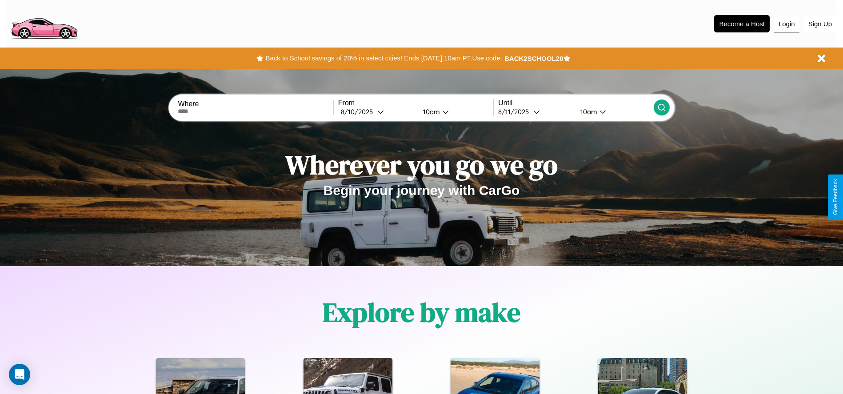
click at [787, 24] on button "Login" at bounding box center [786, 24] width 25 height 17
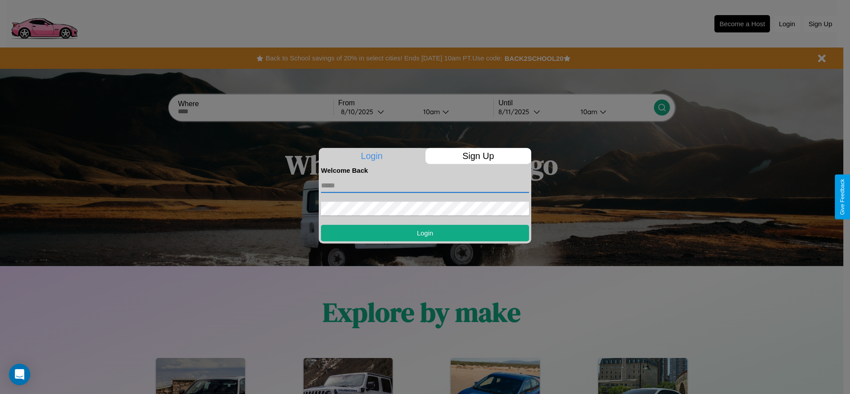
click at [425, 185] on input "text" at bounding box center [425, 186] width 208 height 14
type input "**********"
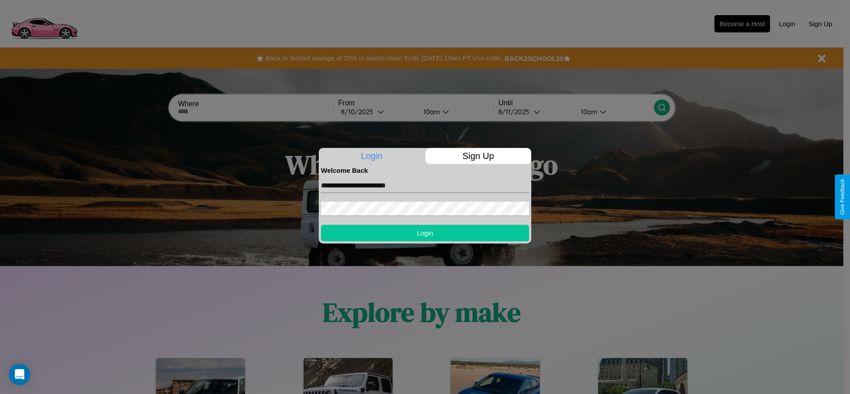
click at [425, 233] on button "Login" at bounding box center [425, 233] width 208 height 16
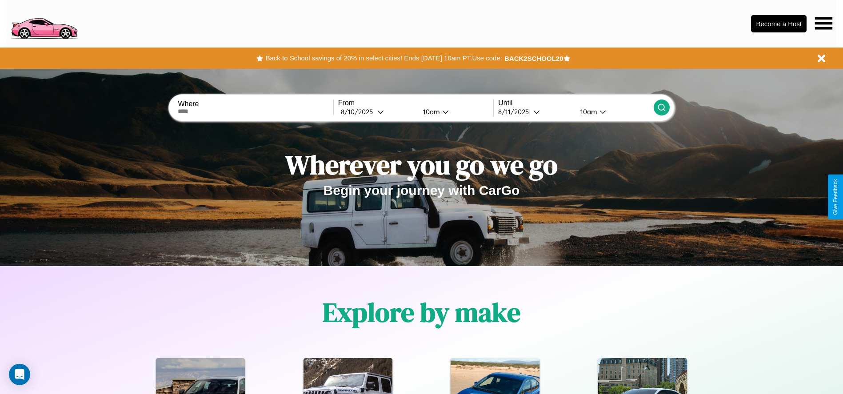
click at [256, 112] on input "text" at bounding box center [255, 111] width 155 height 7
type input "**********"
click at [377, 112] on div "8 / 10 / 2025" at bounding box center [359, 112] width 36 height 8
select select "*"
select select "****"
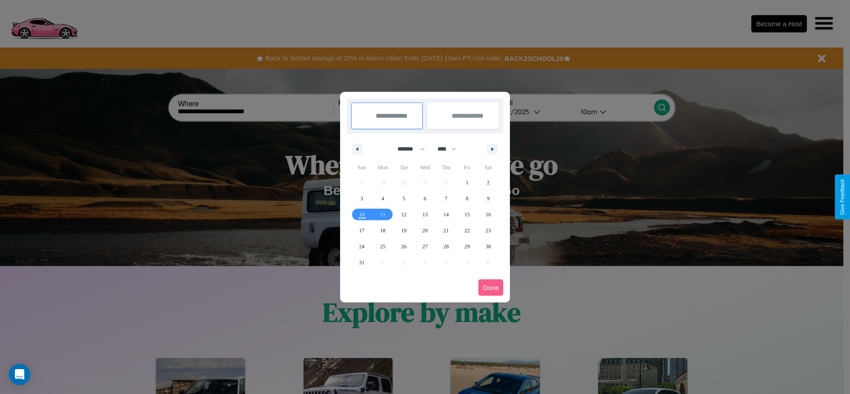
drag, startPoint x: 407, startPoint y: 149, endPoint x: 425, endPoint y: 178, distance: 34.3
click at [407, 149] on select "******* ******** ***** ***** *** **** **** ****** ********* ******* ******** **…" at bounding box center [410, 149] width 38 height 15
select select "*"
drag, startPoint x: 451, startPoint y: 149, endPoint x: 425, endPoint y: 178, distance: 39.0
click at [451, 149] on select "**** **** **** **** **** **** **** **** **** **** **** **** **** **** **** ****…" at bounding box center [446, 149] width 27 height 15
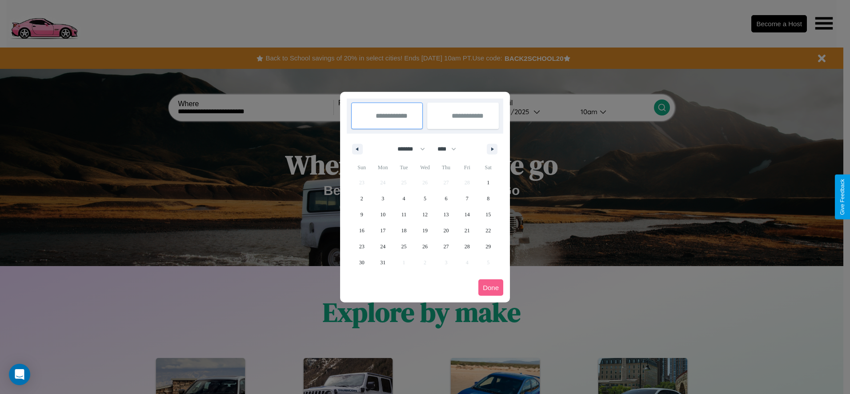
select select "****"
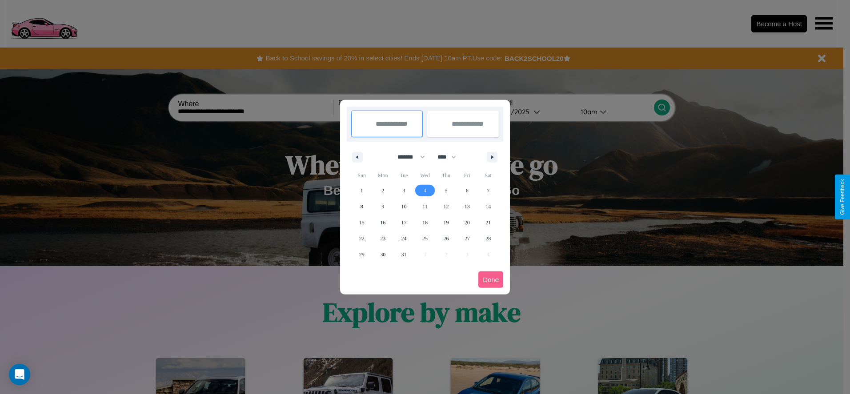
click at [424, 190] on span "4" at bounding box center [424, 191] width 3 height 16
type input "**********"
click at [383, 206] on span "9" at bounding box center [382, 207] width 3 height 16
type input "**********"
click at [491, 280] on button "Done" at bounding box center [490, 280] width 25 height 16
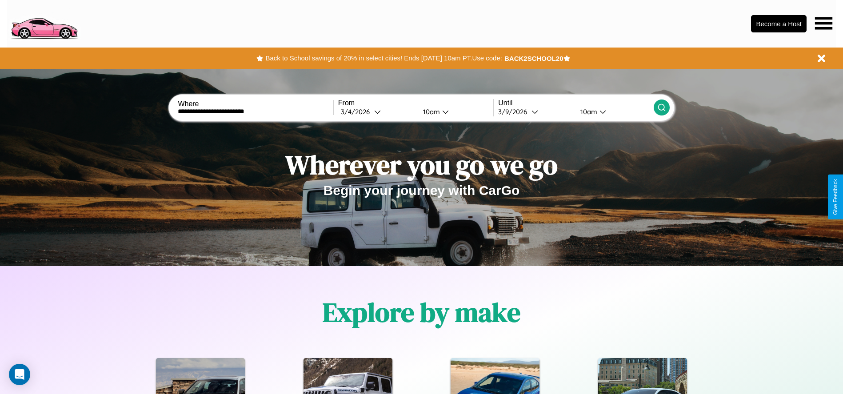
click at [661, 108] on icon at bounding box center [661, 107] width 9 height 9
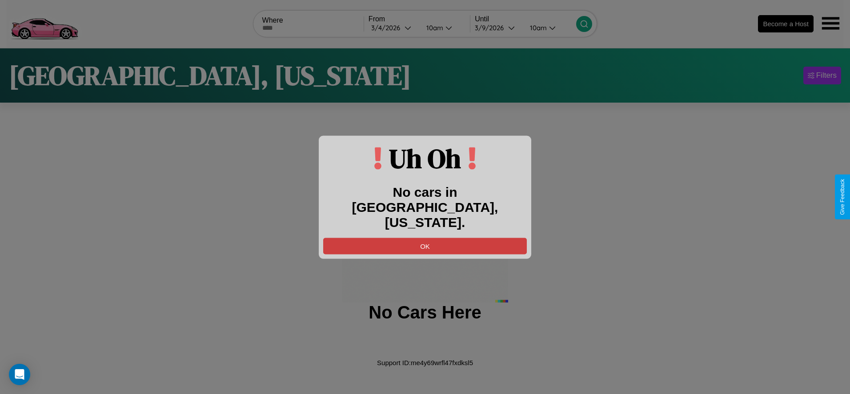
click at [425, 238] on button "OK" at bounding box center [425, 246] width 204 height 16
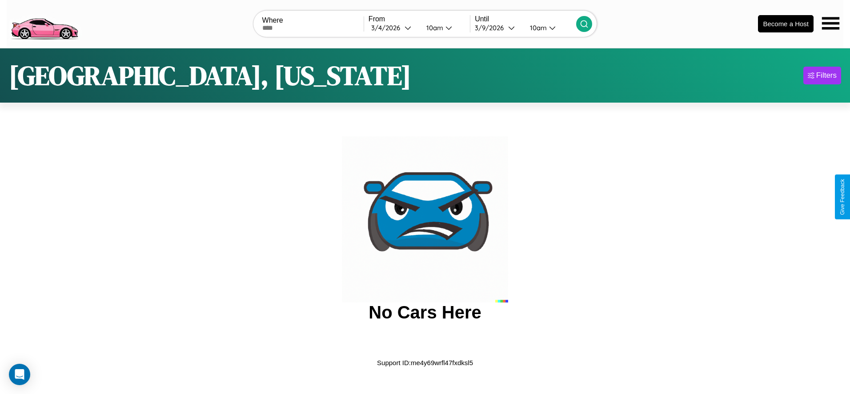
click at [44, 23] on img at bounding box center [44, 22] width 75 height 37
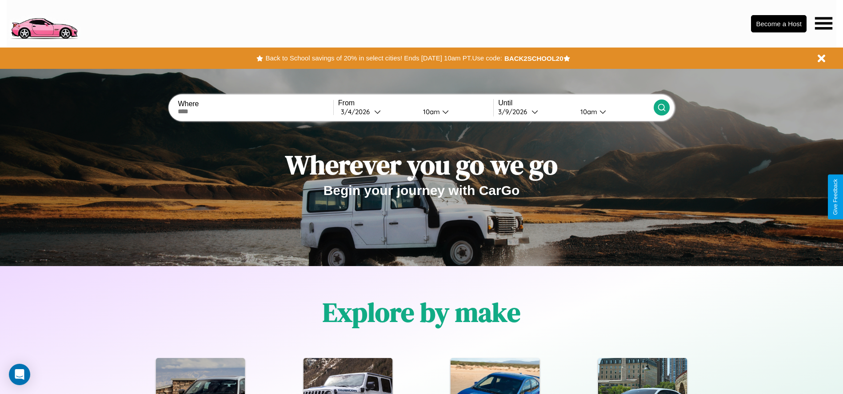
scroll to position [184, 0]
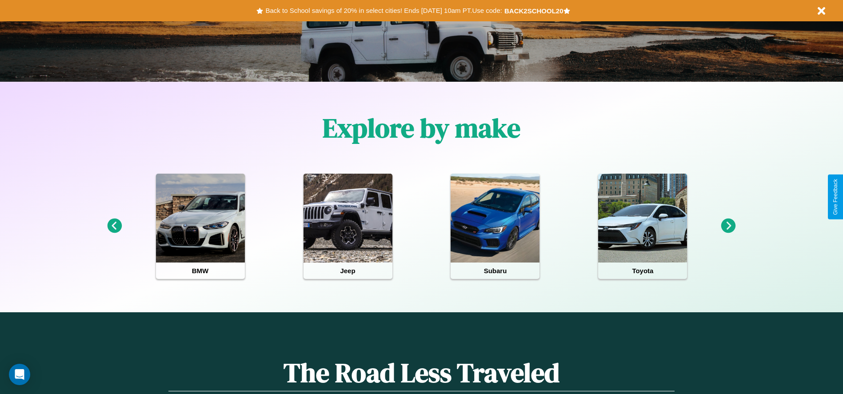
click at [114, 226] on icon at bounding box center [114, 226] width 15 height 15
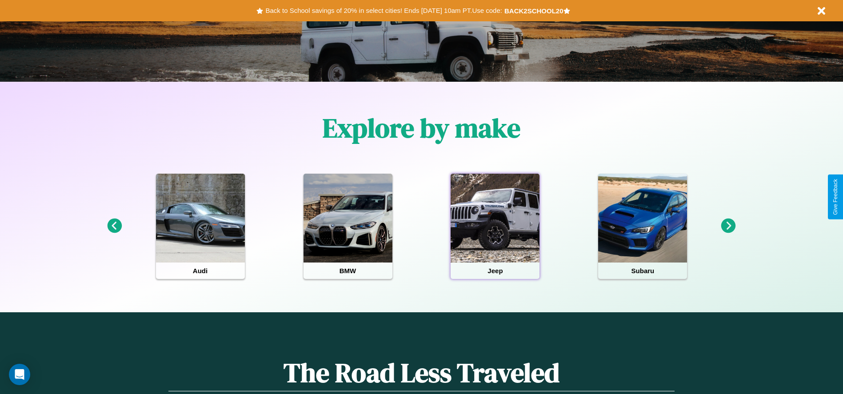
click at [495, 226] on div at bounding box center [495, 218] width 89 height 89
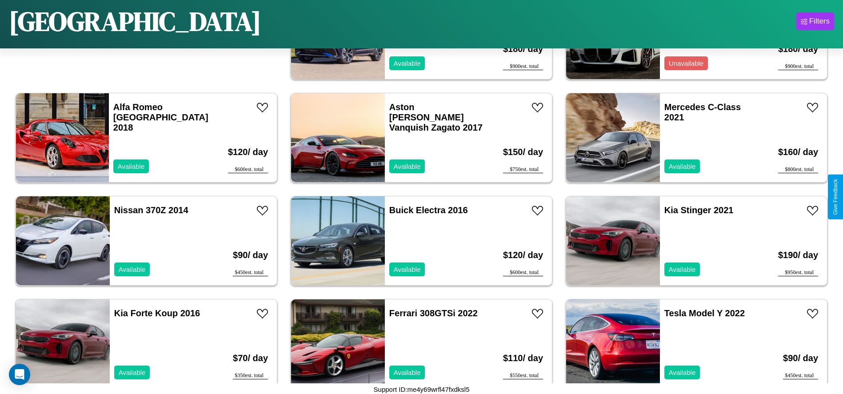
scroll to position [202, 0]
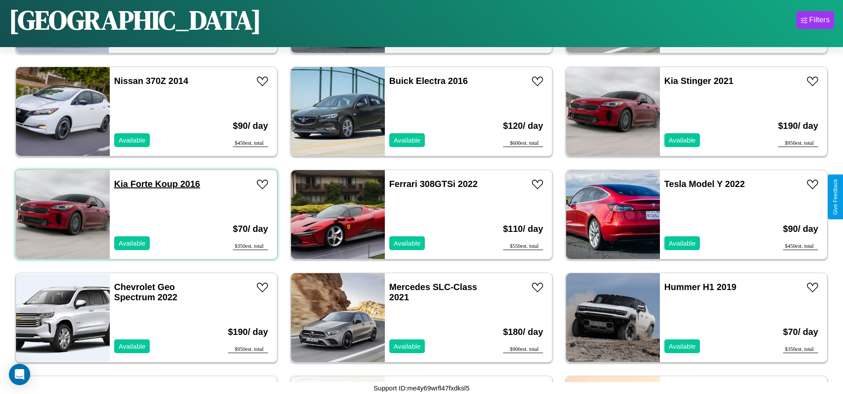
click at [120, 184] on link "Kia Forte Koup 2016" at bounding box center [157, 184] width 86 height 10
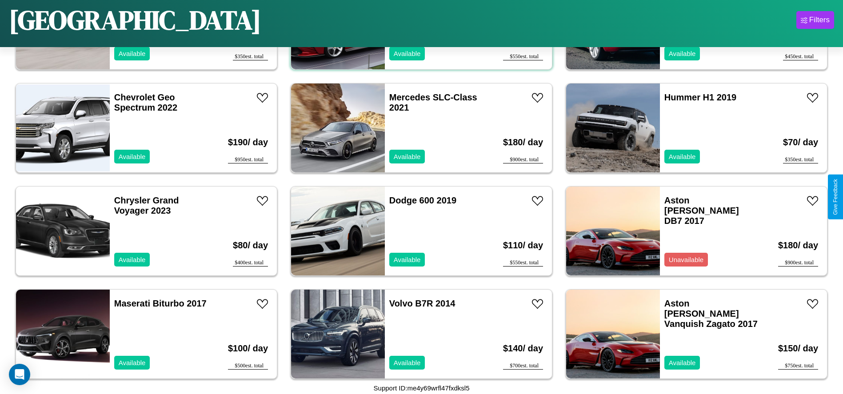
scroll to position [1538, 0]
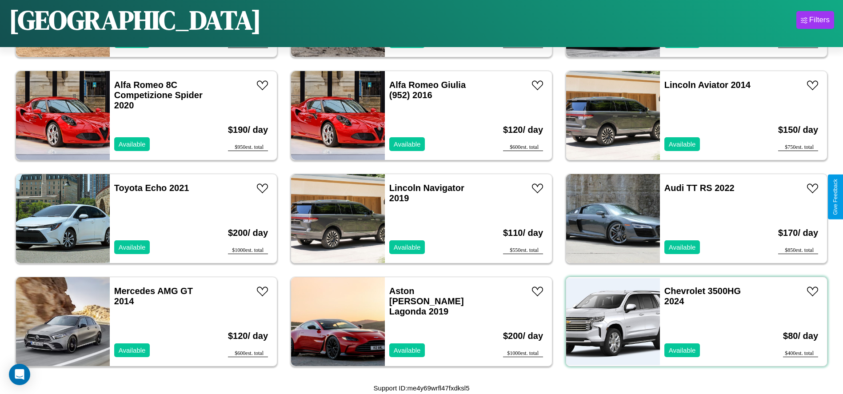
click at [691, 322] on div "Chevrolet 3500HG 2024 Available" at bounding box center [711, 321] width 103 height 89
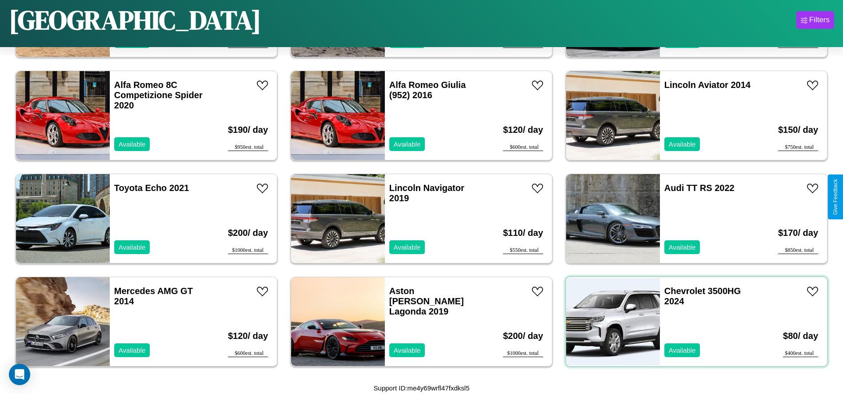
click at [691, 322] on div "Chevrolet 3500HG 2024 Available" at bounding box center [711, 321] width 103 height 89
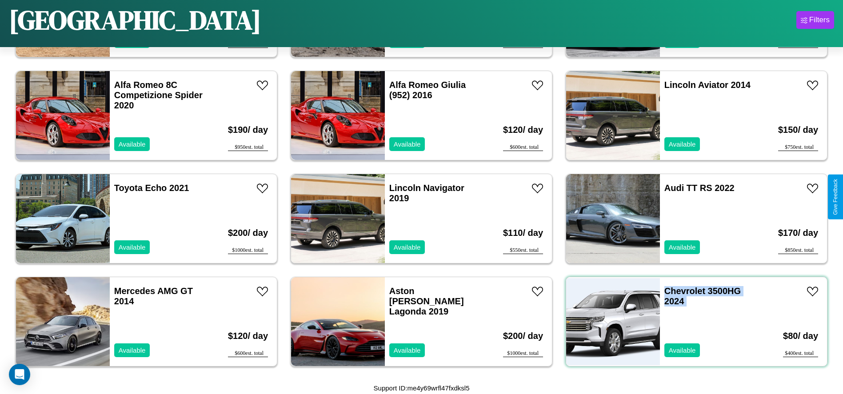
click at [691, 322] on div "Chevrolet 3500HG 2024 Available" at bounding box center [711, 321] width 103 height 89
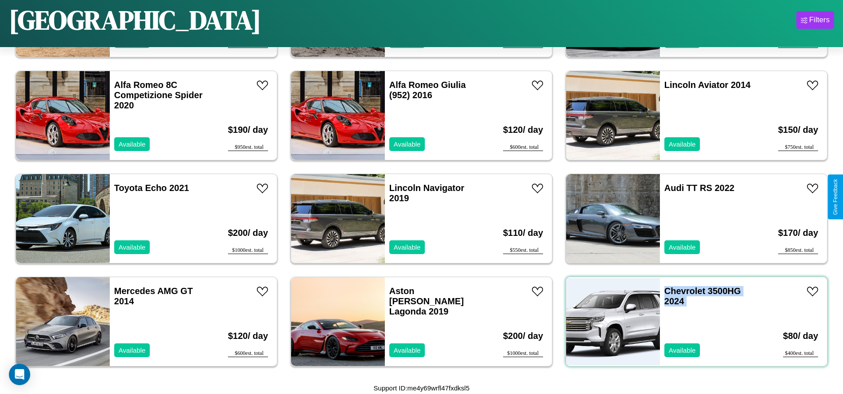
click at [691, 322] on div "Chevrolet 3500HG 2024 Available" at bounding box center [711, 321] width 103 height 89
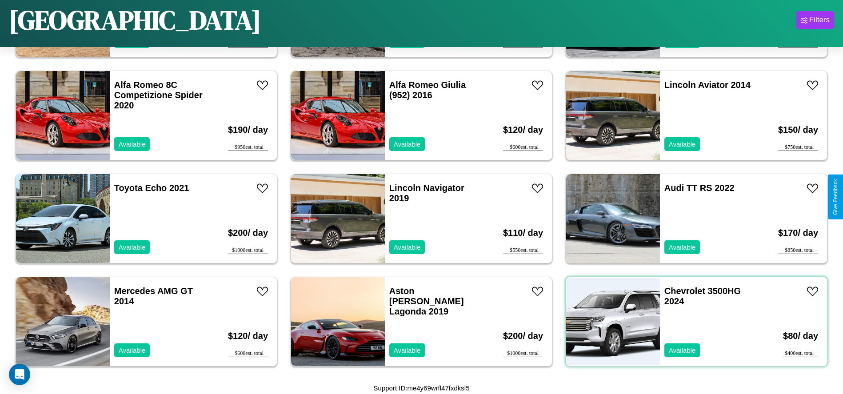
click at [691, 322] on div "Chevrolet 3500HG 2024 Available" at bounding box center [711, 321] width 103 height 89
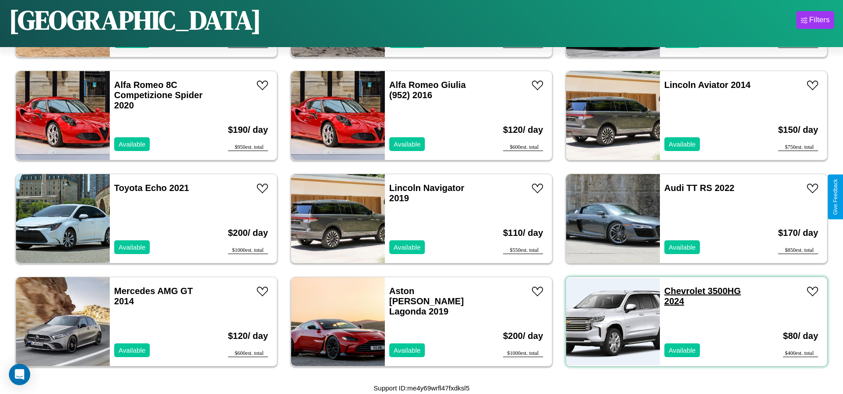
click at [679, 291] on link "Chevrolet 3500HG 2024" at bounding box center [702, 296] width 76 height 20
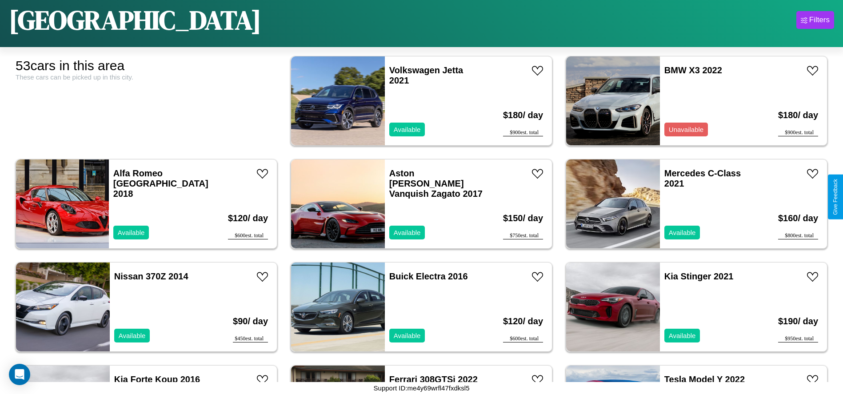
scroll to position [0, 0]
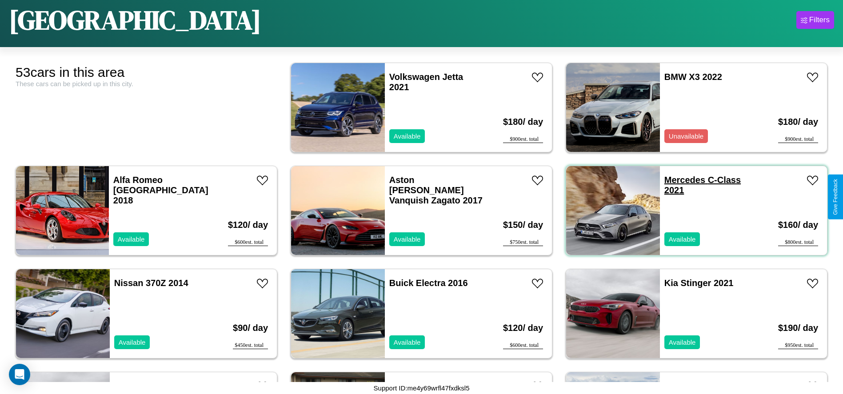
click at [679, 180] on link "Mercedes C-Class 2021" at bounding box center [702, 185] width 76 height 20
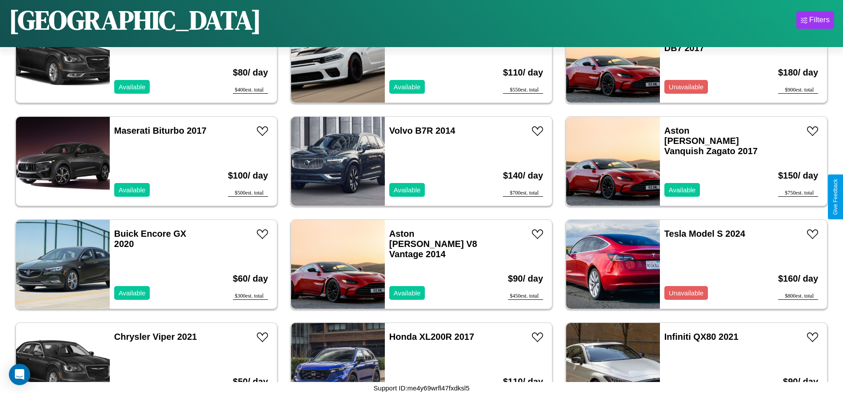
scroll to position [1130, 0]
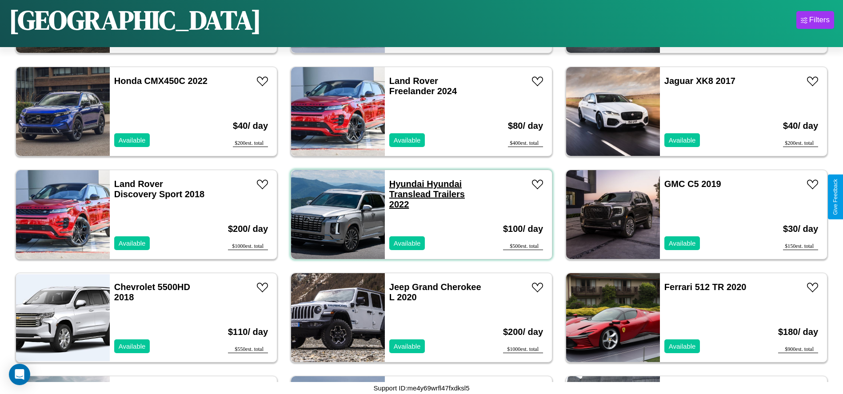
click at [403, 184] on link "Hyundai Hyundai Translead Trailers 2022" at bounding box center [427, 194] width 76 height 30
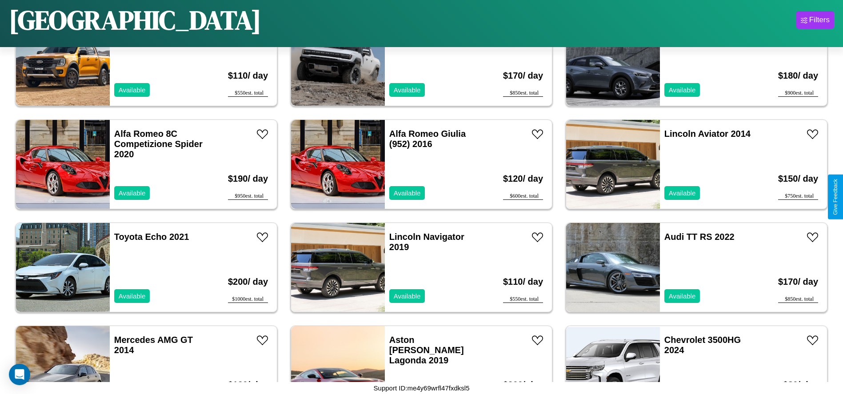
scroll to position [1538, 0]
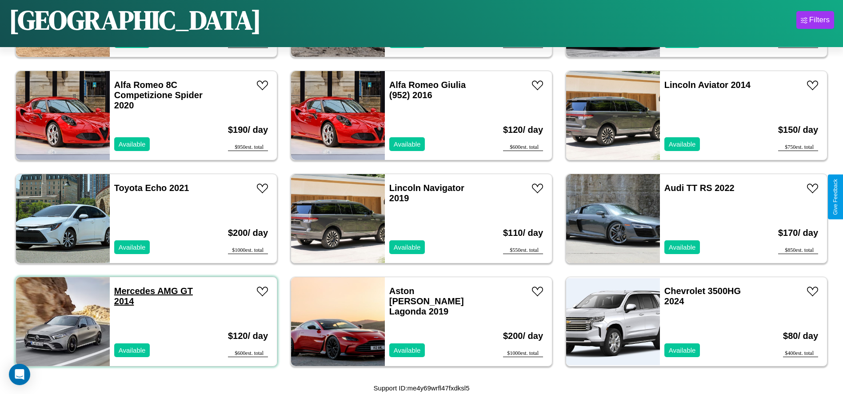
click at [133, 291] on link "Mercedes AMG GT 2014" at bounding box center [153, 296] width 79 height 20
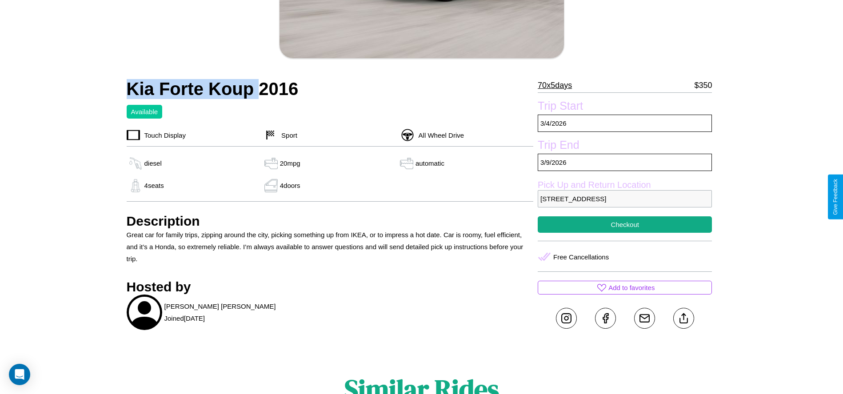
scroll to position [230, 0]
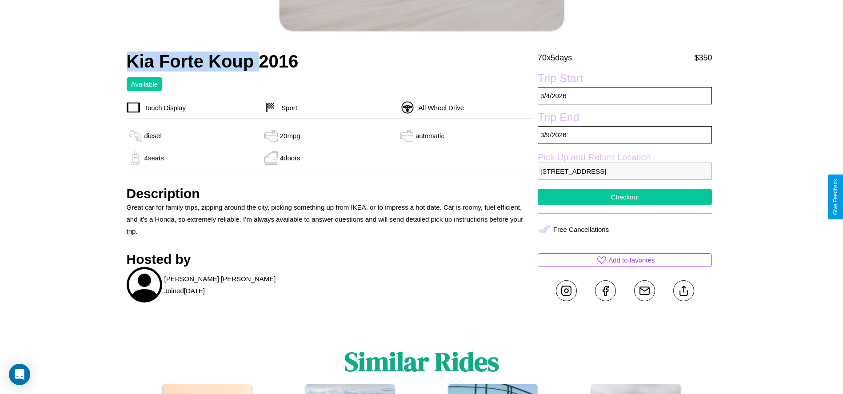
click at [625, 197] on button "Checkout" at bounding box center [625, 197] width 174 height 16
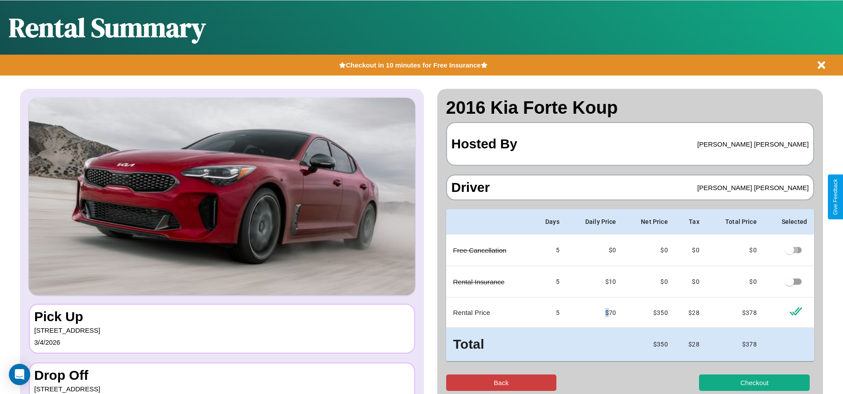
click at [501, 383] on button "Back" at bounding box center [501, 383] width 111 height 16
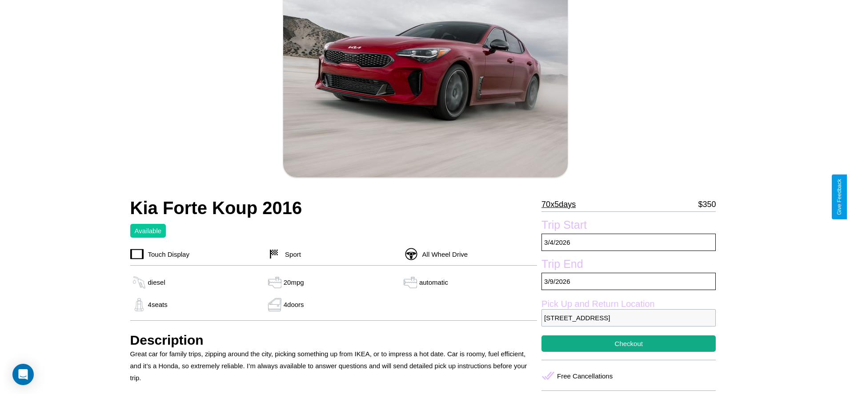
scroll to position [129, 0]
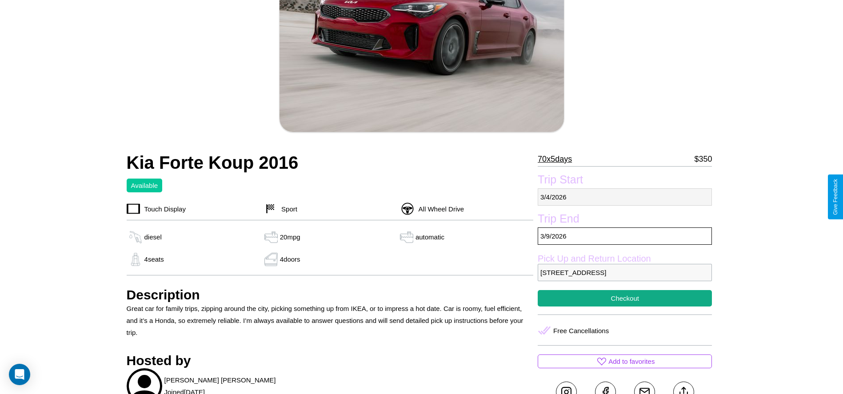
click at [625, 197] on p "3 / 4 / 2026" at bounding box center [625, 196] width 174 height 17
select select "*"
select select "****"
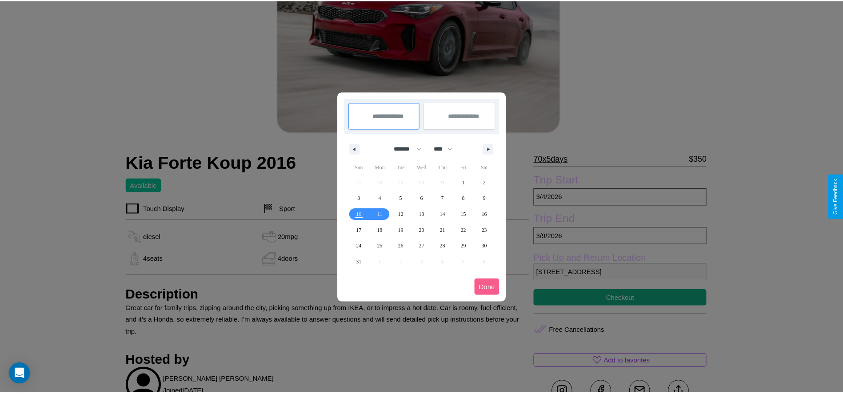
scroll to position [0, 0]
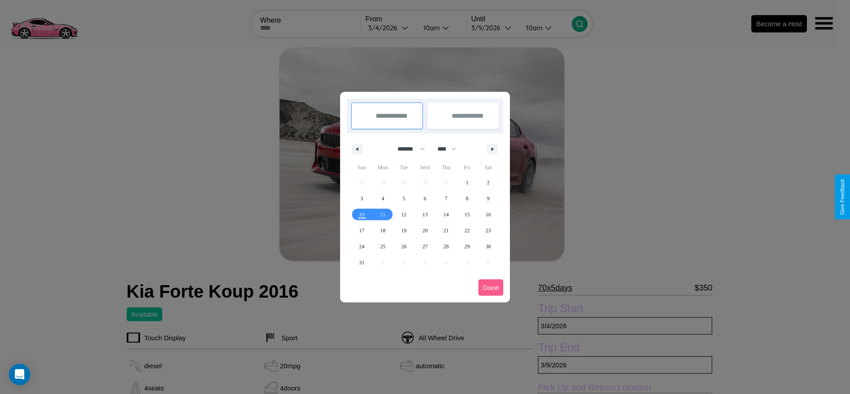
click at [390, 28] on div at bounding box center [425, 197] width 850 height 394
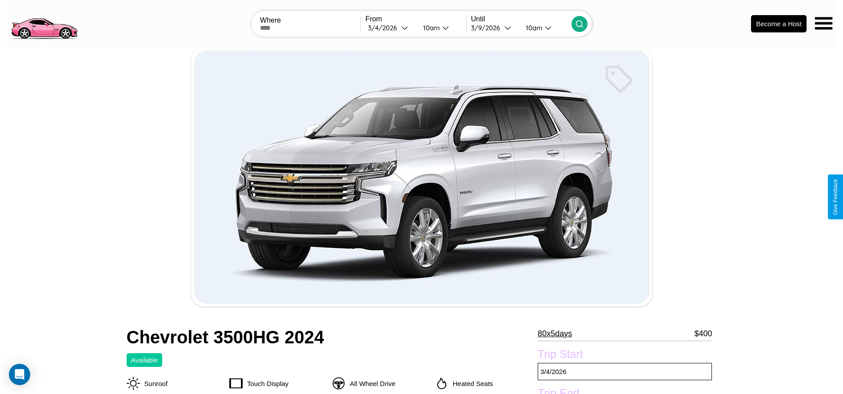
scroll to position [370, 0]
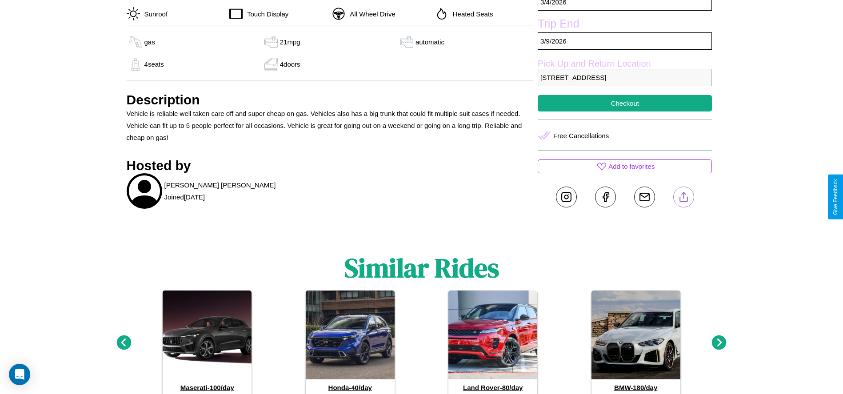
click at [683, 197] on line at bounding box center [683, 195] width 0 height 6
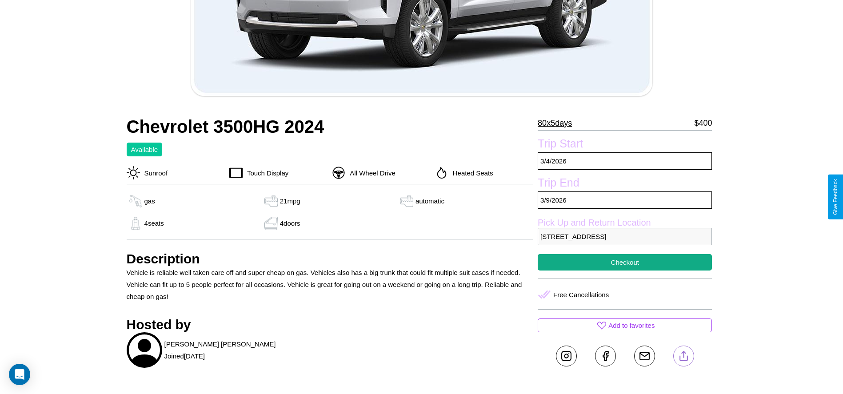
scroll to position [140, 0]
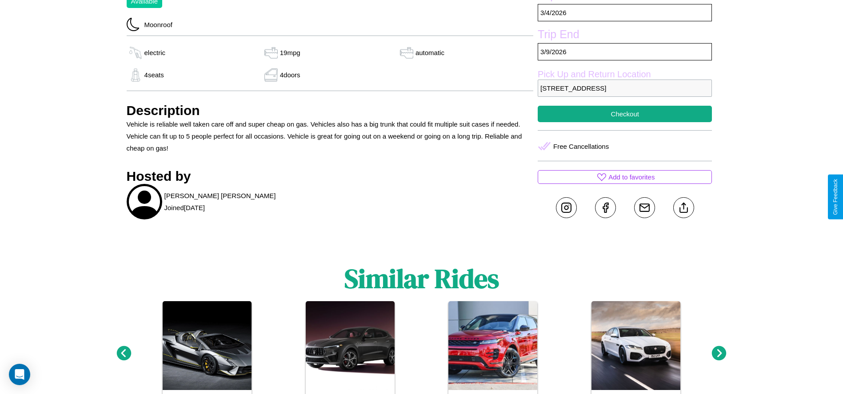
scroll to position [296, 0]
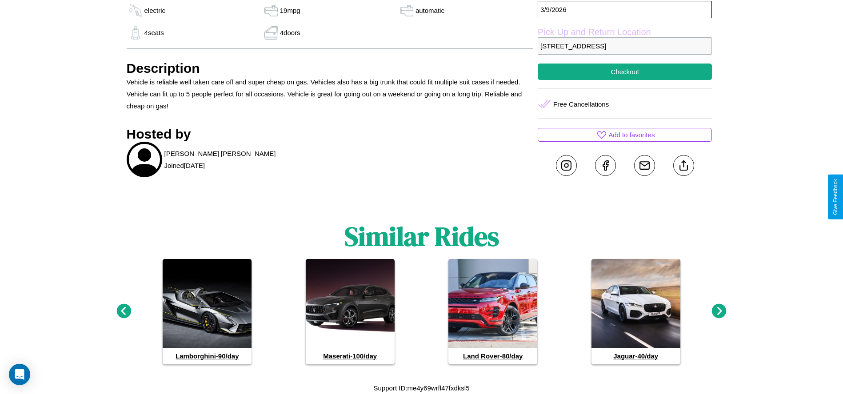
click at [719, 312] on icon at bounding box center [719, 311] width 15 height 15
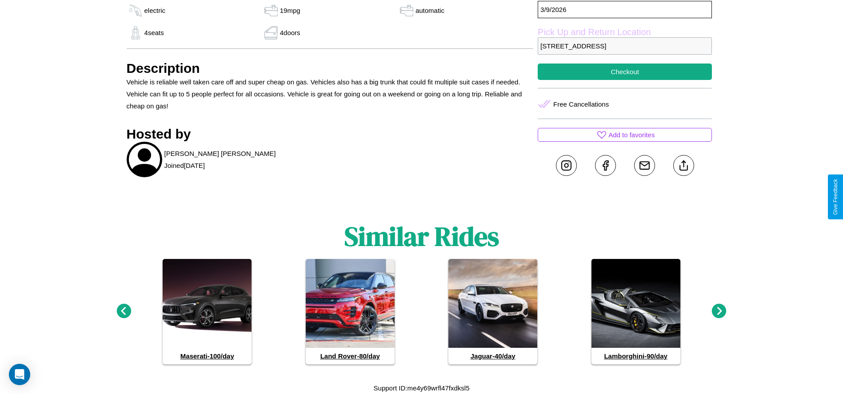
click at [719, 312] on icon at bounding box center [719, 311] width 15 height 15
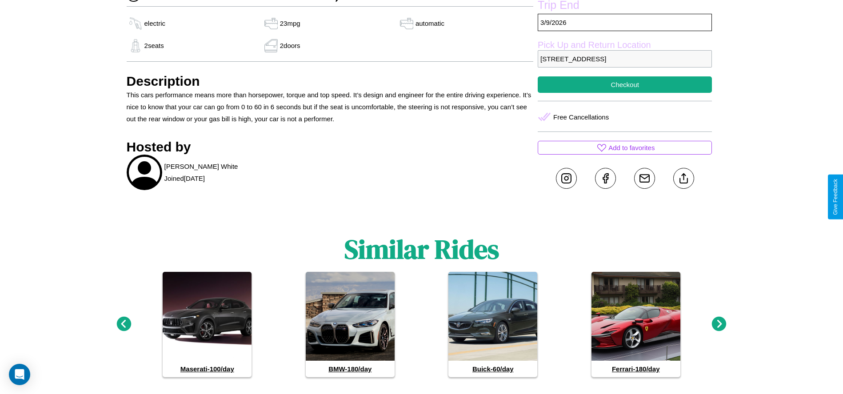
scroll to position [296, 0]
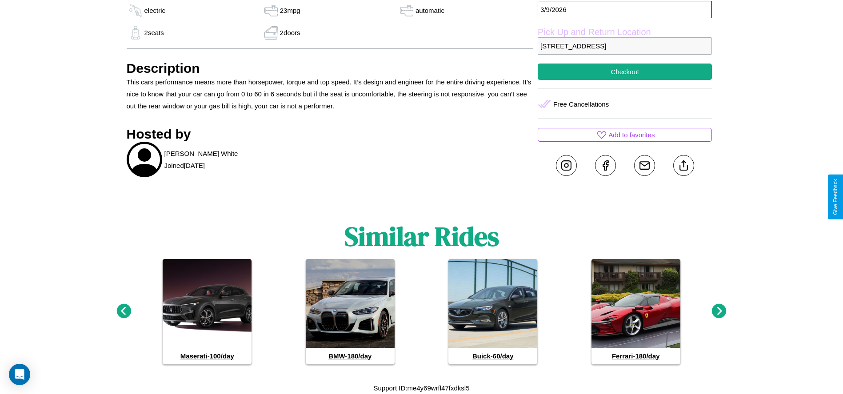
click at [719, 312] on icon at bounding box center [719, 311] width 15 height 15
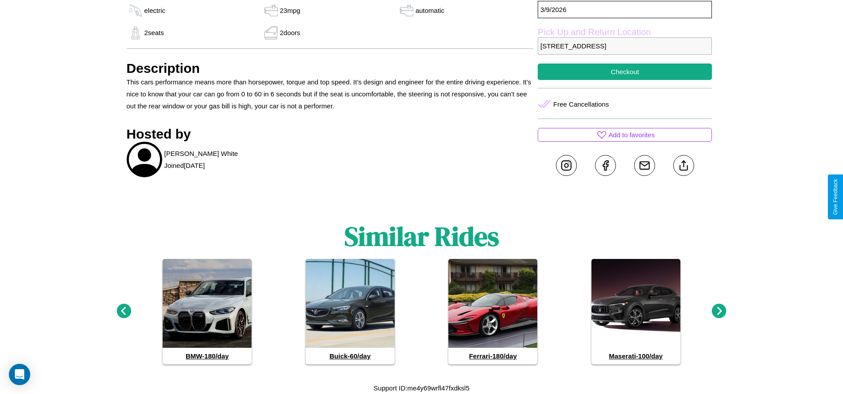
click at [719, 312] on icon at bounding box center [719, 311] width 15 height 15
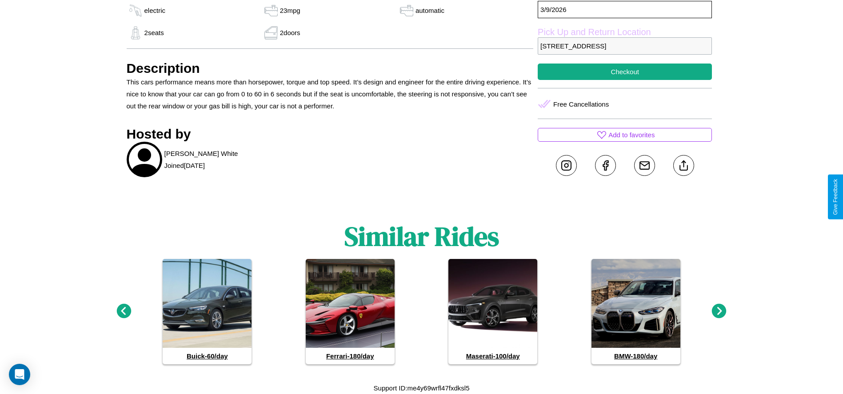
click at [719, 312] on icon at bounding box center [719, 311] width 15 height 15
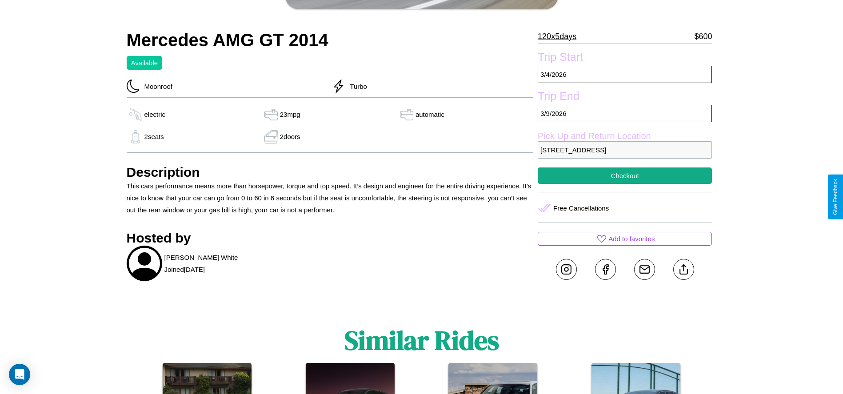
scroll to position [170, 0]
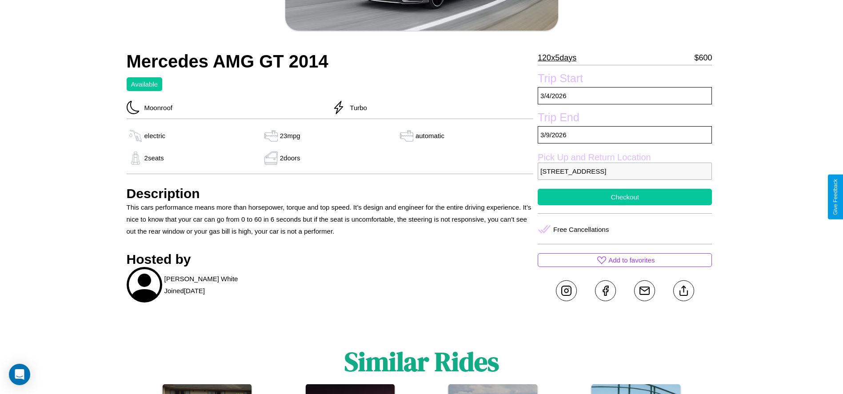
click at [625, 197] on button "Checkout" at bounding box center [625, 197] width 174 height 16
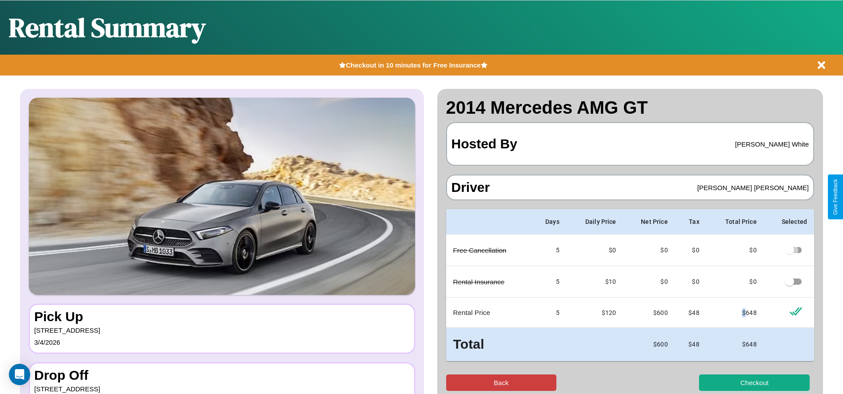
click at [501, 383] on button "Back" at bounding box center [501, 383] width 111 height 16
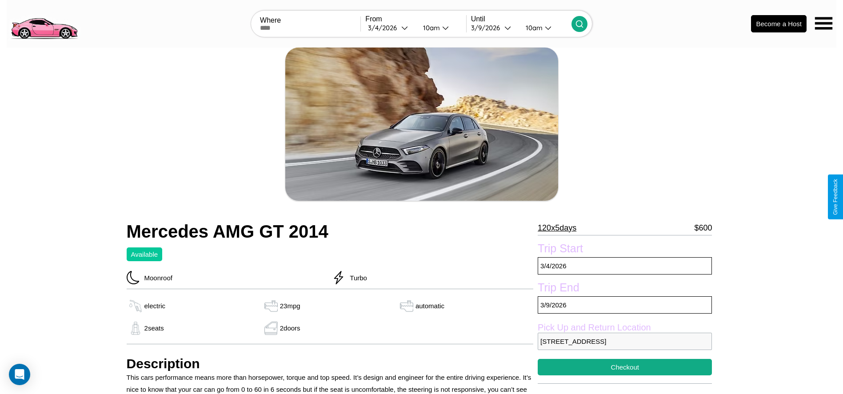
scroll to position [35, 0]
